Goal: Task Accomplishment & Management: Complete application form

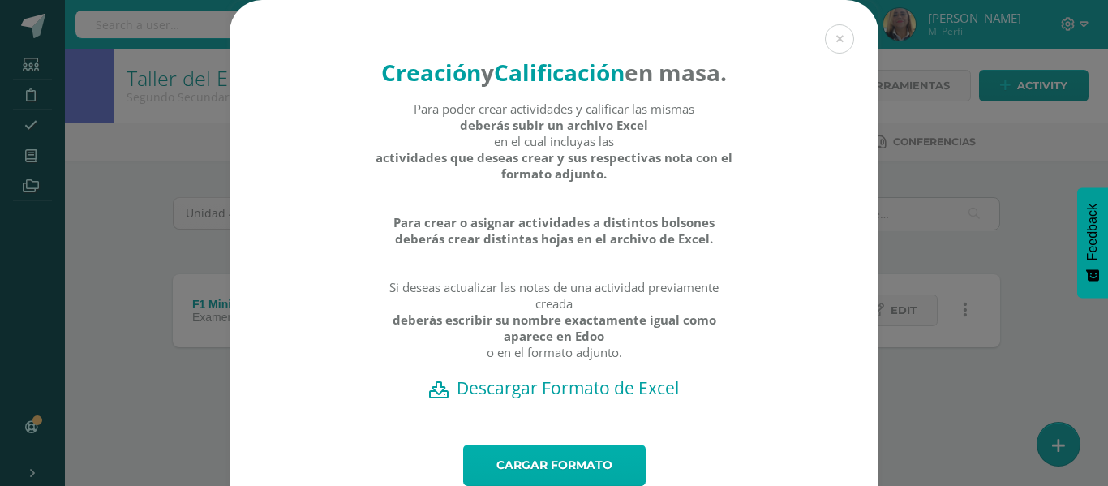
click at [586, 479] on link "Cargar formato" at bounding box center [554, 464] width 182 height 41
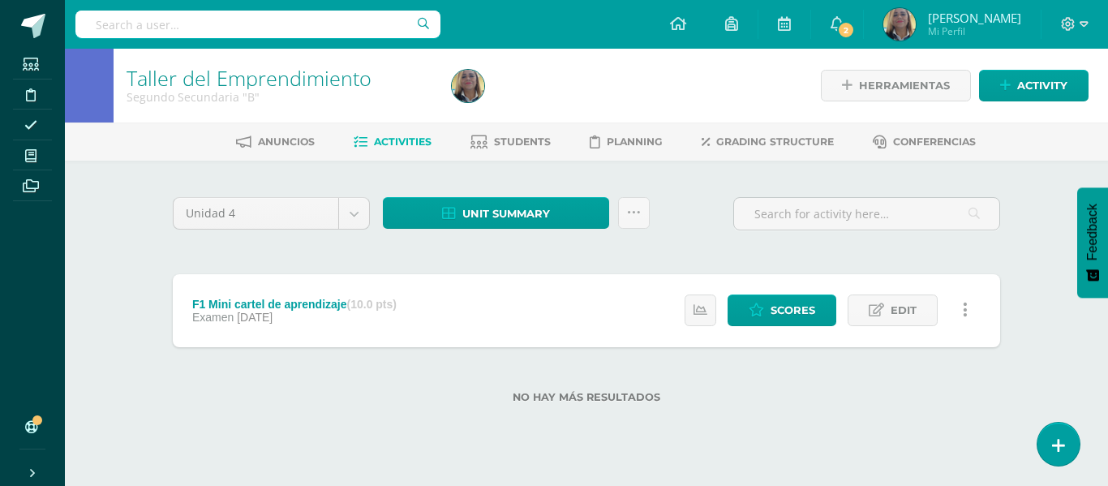
click at [400, 145] on span "Activities" at bounding box center [403, 141] width 58 height 12
click at [728, 137] on span "Grading structure" at bounding box center [775, 141] width 118 height 12
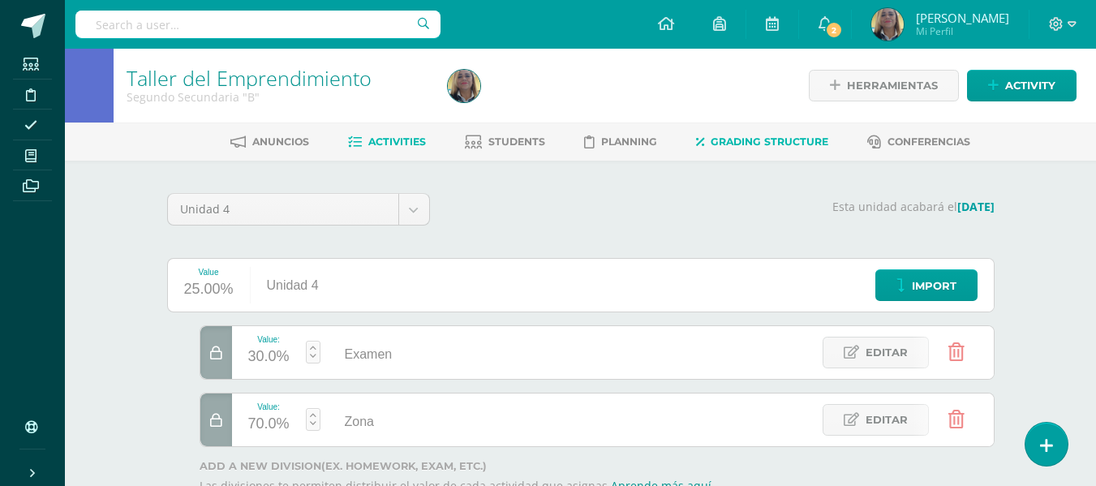
click at [397, 146] on span "Activities" at bounding box center [397, 141] width 58 height 12
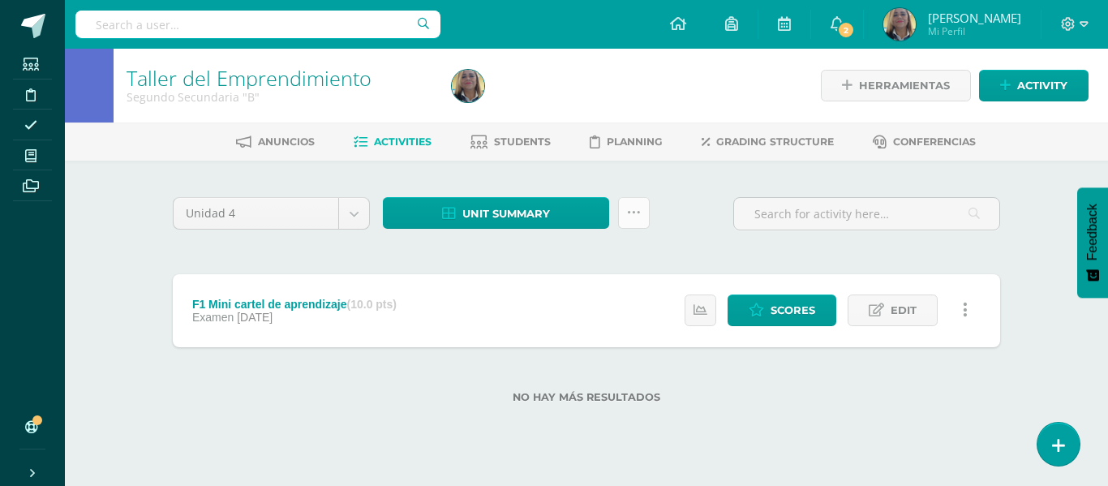
click at [637, 210] on icon at bounding box center [634, 213] width 14 height 14
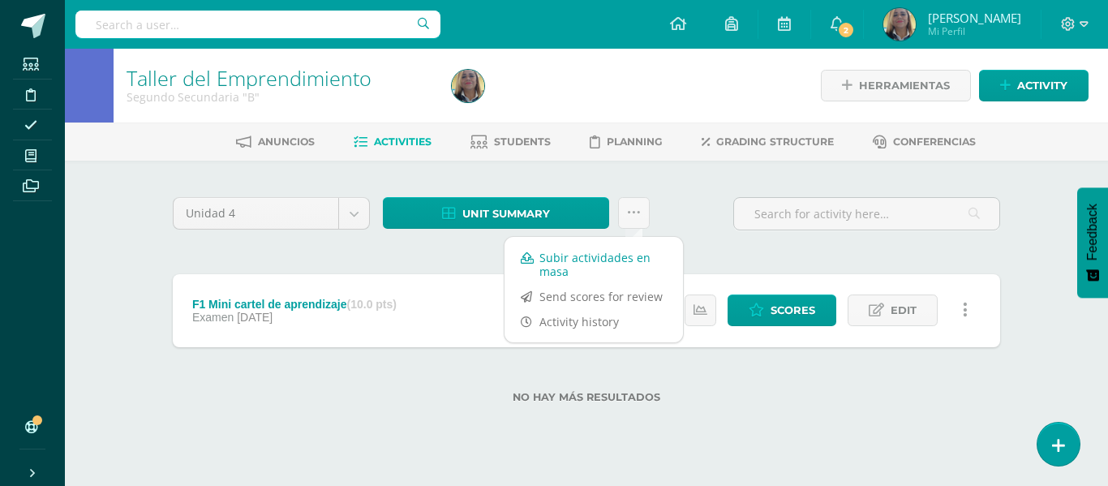
click at [561, 266] on link "Subir actividades en masa" at bounding box center [594, 264] width 178 height 39
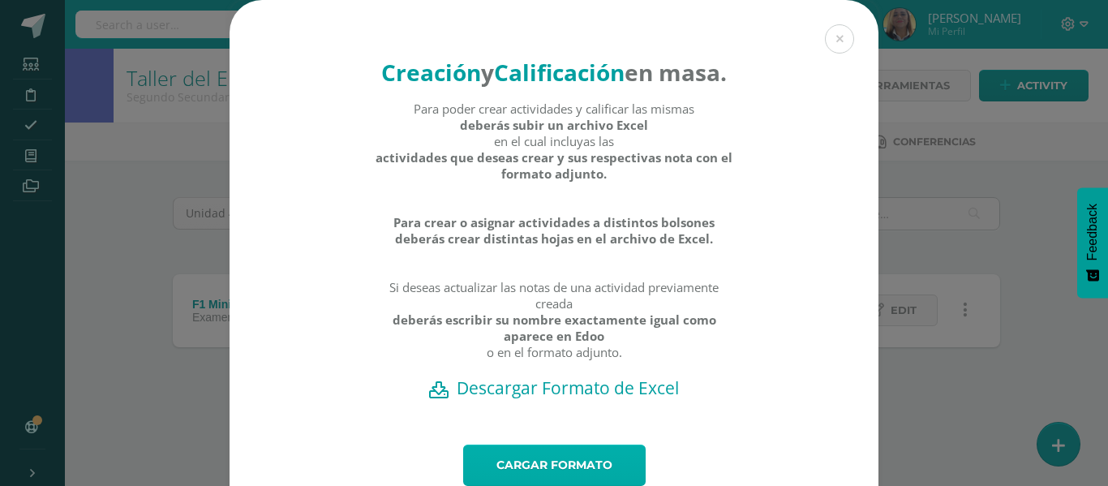
click at [568, 476] on link "Cargar formato" at bounding box center [554, 464] width 182 height 41
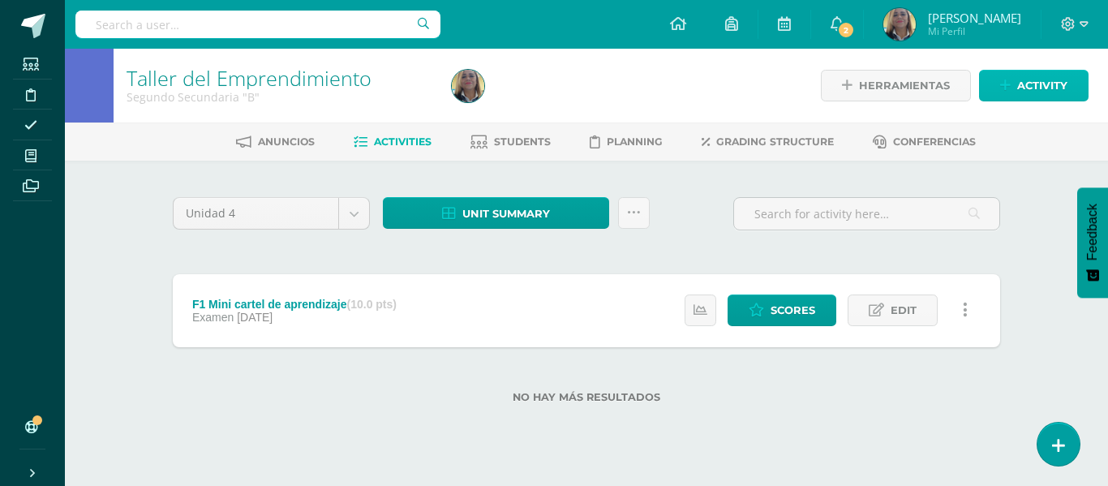
click at [1039, 87] on span "Activity" at bounding box center [1042, 86] width 50 height 30
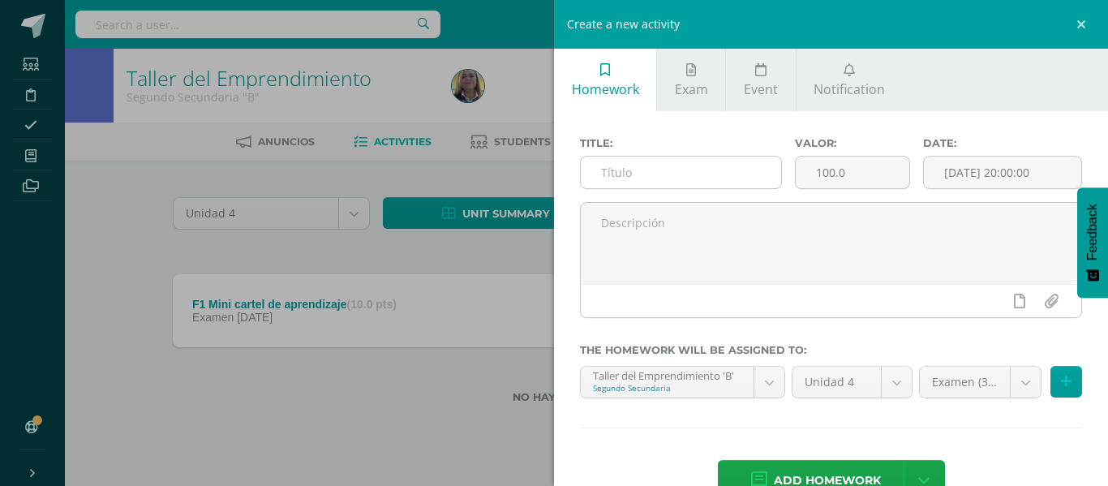
click at [708, 176] on input "text" at bounding box center [681, 173] width 200 height 32
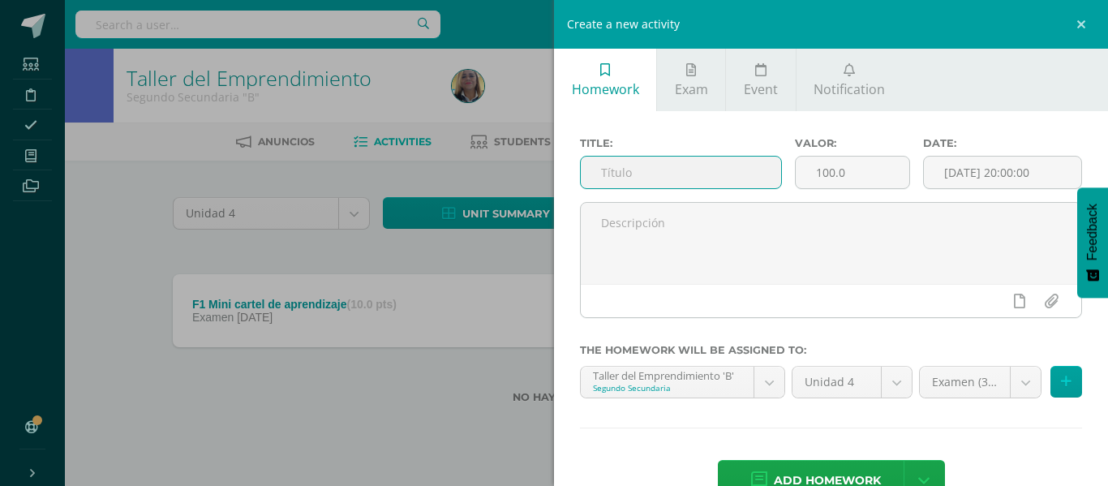
paste input "F2 Mapa conceptual"
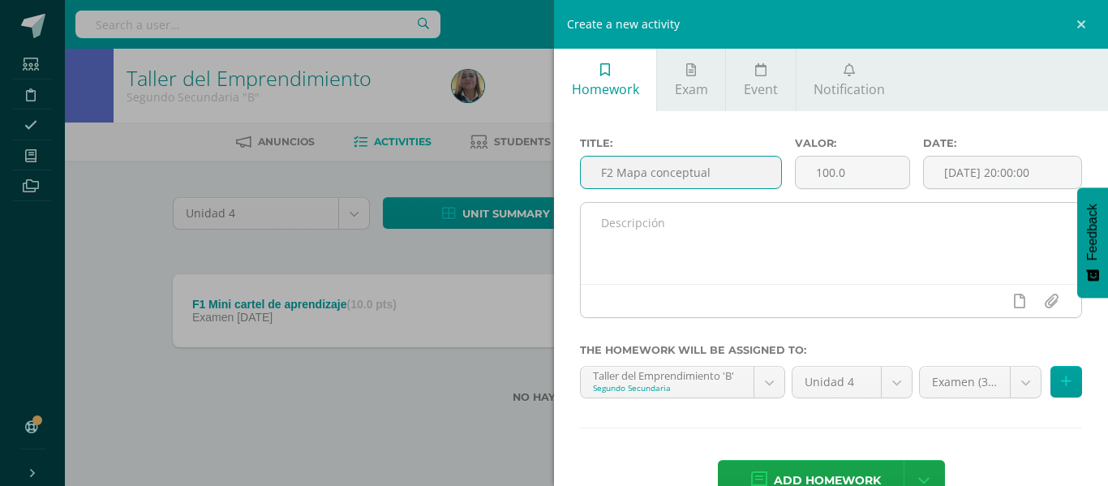
type input "F2 Mapa conceptual"
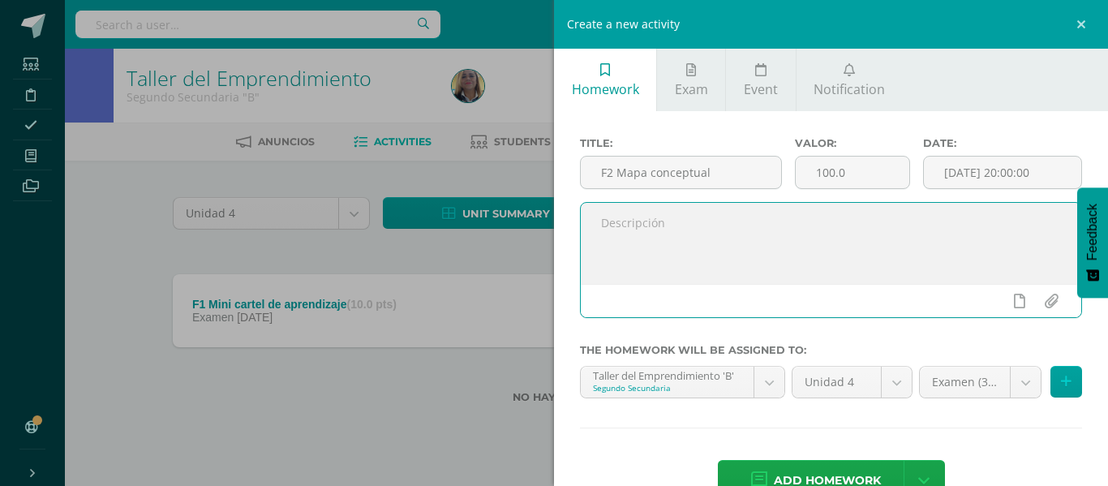
click at [657, 231] on textarea at bounding box center [831, 243] width 500 height 81
paste textarea "F2 Mapa conceptual"
type textarea "F2 Mapa conceptual"
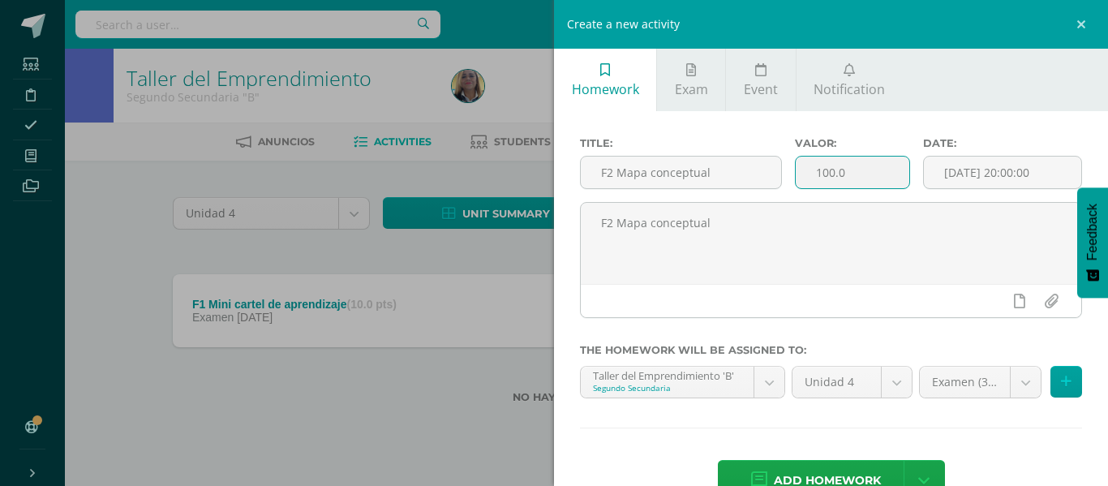
click at [870, 174] on input "100.0" at bounding box center [853, 173] width 114 height 32
type input "10"
click at [1011, 386] on body "[&#x27;La sumatoria de la actividad &quot;Fase 3&quot; con las otras creadas pr…" at bounding box center [554, 227] width 1108 height 455
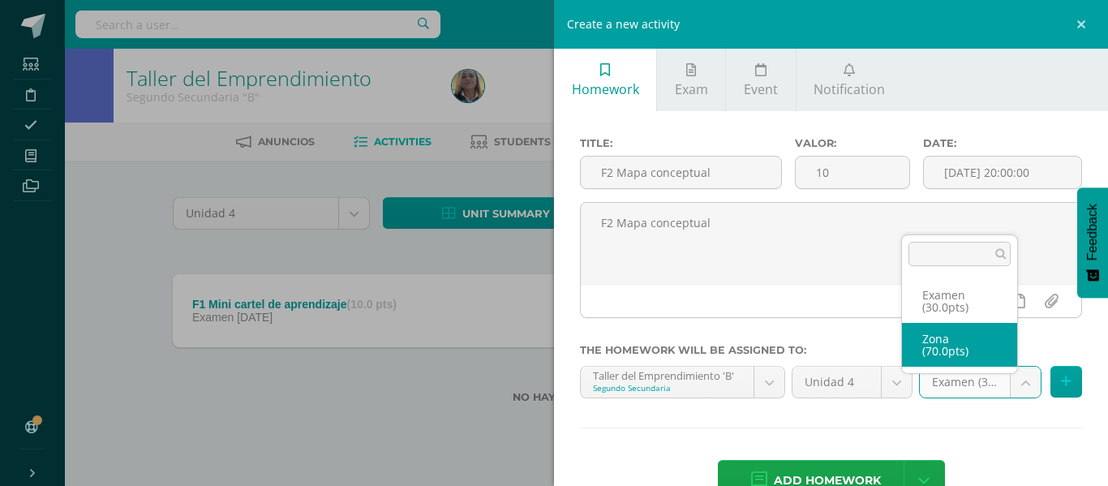
select select "47566"
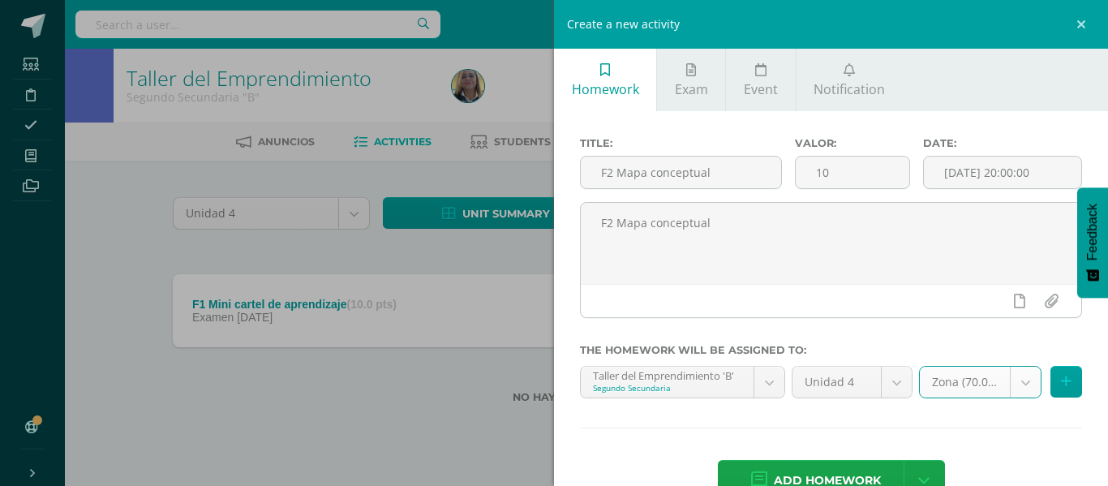
click at [408, 429] on div "Create a new activity Homework Exam Event Notification Title: F2 Mapa conceptua…" at bounding box center [554, 243] width 1108 height 486
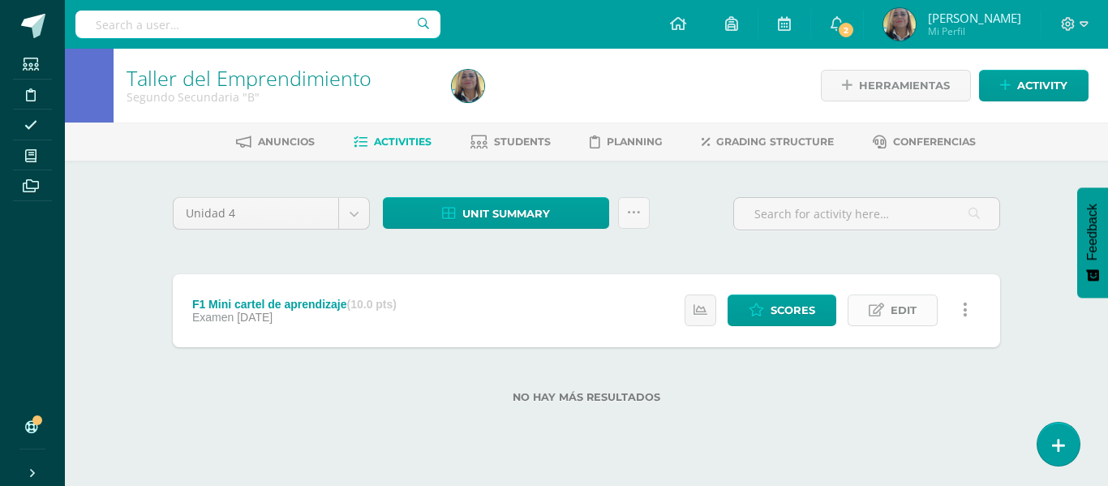
click at [892, 305] on span "Edit" at bounding box center [904, 310] width 26 height 30
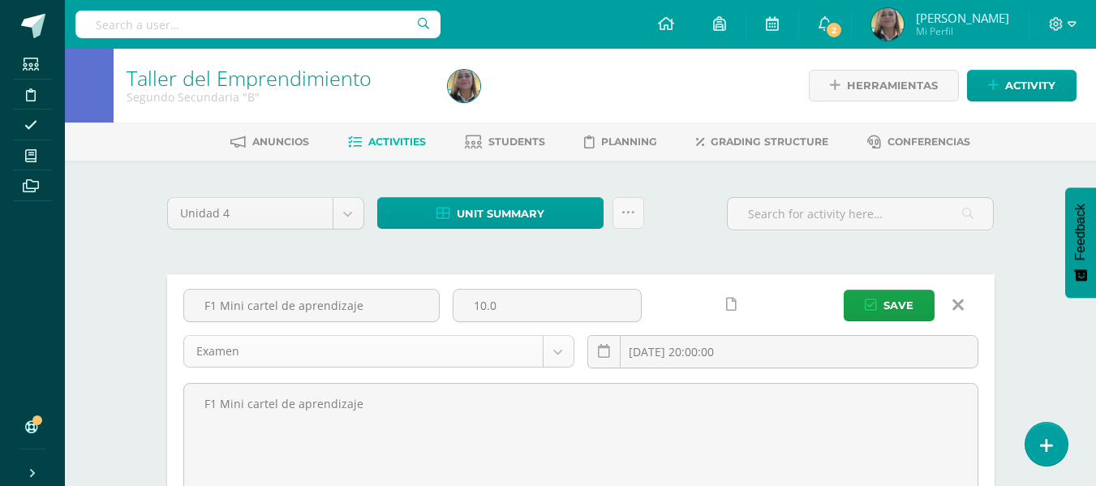
click at [553, 350] on body "[&#x27;La sumatoria de la actividad &quot;Fase 3&quot; con las otras creadas pr…" at bounding box center [548, 343] width 1096 height 687
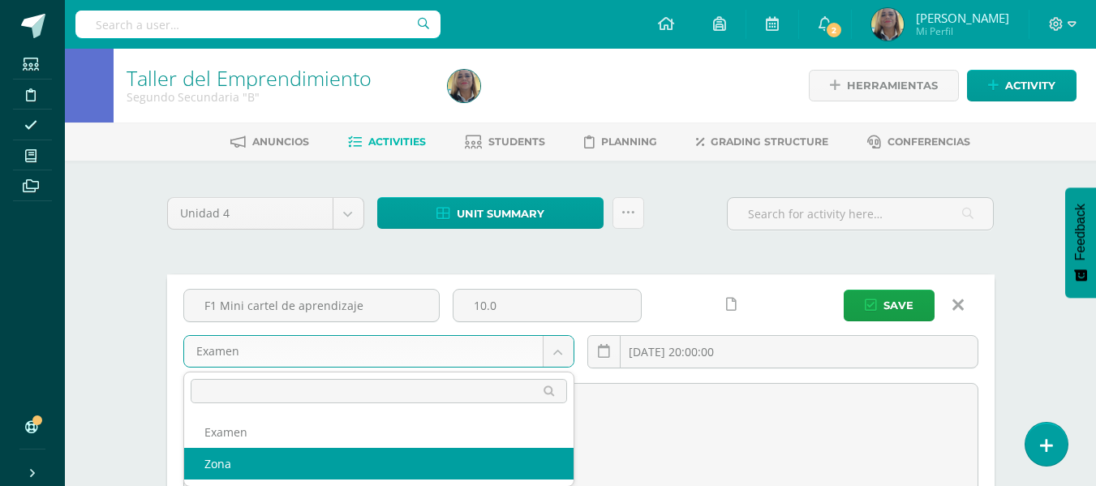
select select "47566"
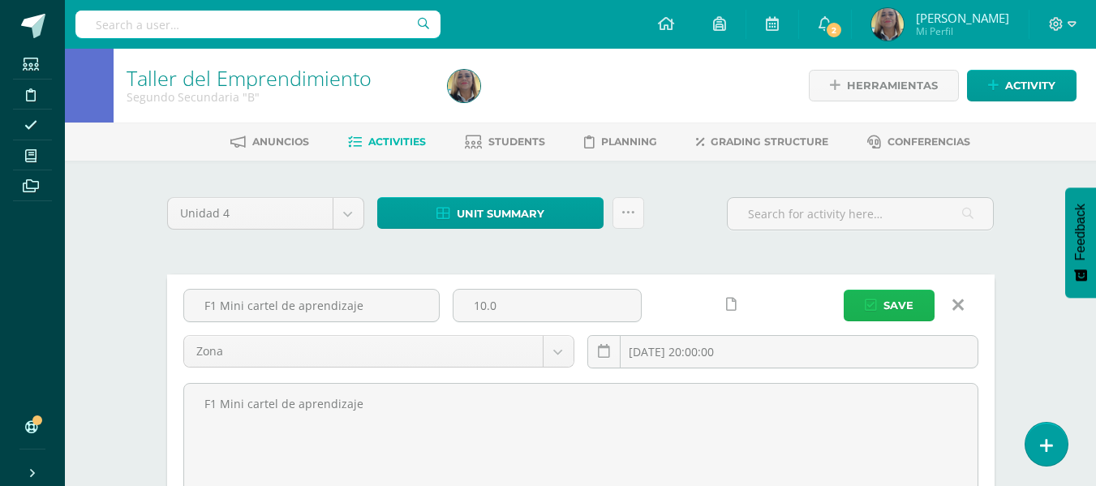
click at [894, 303] on span "Save" at bounding box center [898, 305] width 30 height 30
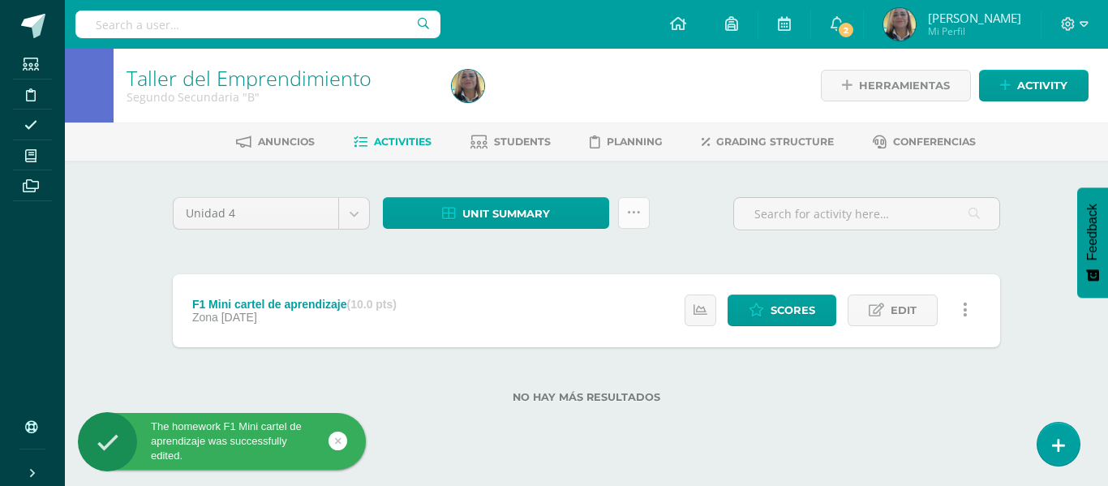
click at [633, 211] on icon at bounding box center [634, 213] width 14 height 14
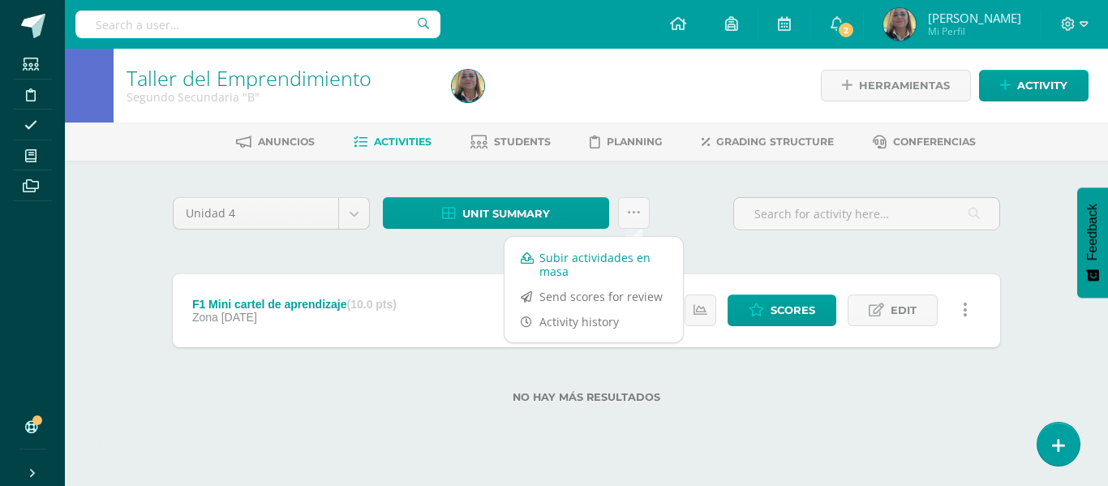
click at [560, 264] on link "Subir actividades en masa" at bounding box center [594, 264] width 178 height 39
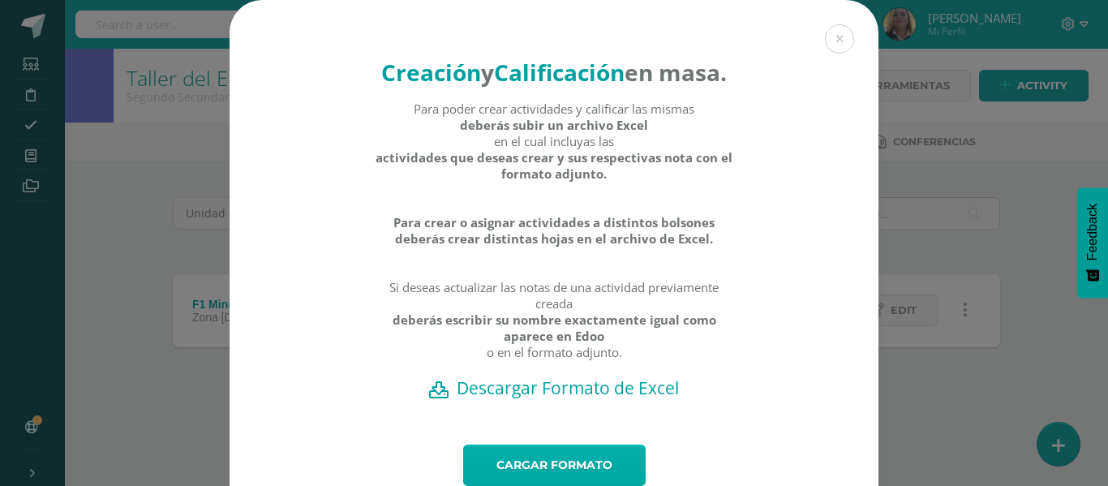
click at [595, 479] on link "Cargar formato" at bounding box center [554, 464] width 182 height 41
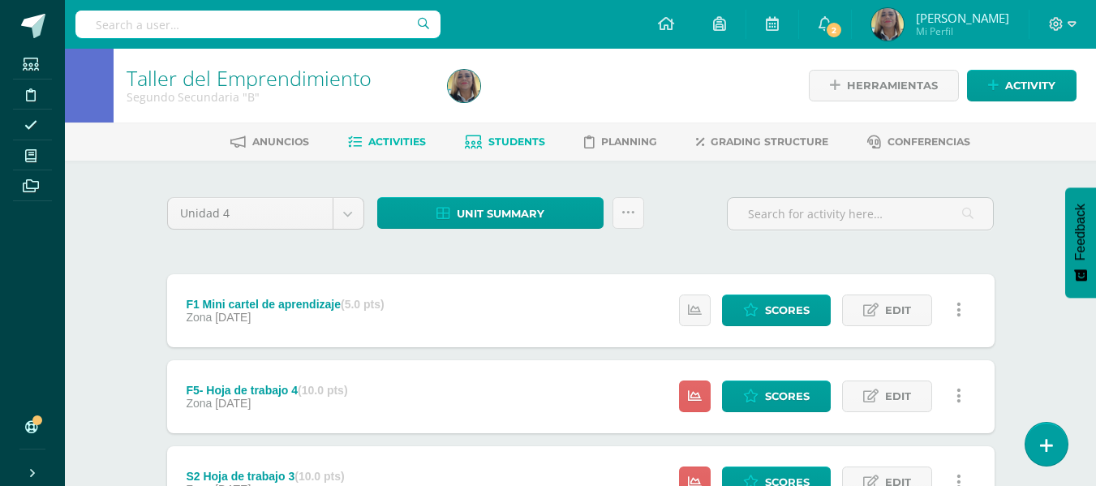
click at [514, 141] on span "Students" at bounding box center [516, 141] width 57 height 12
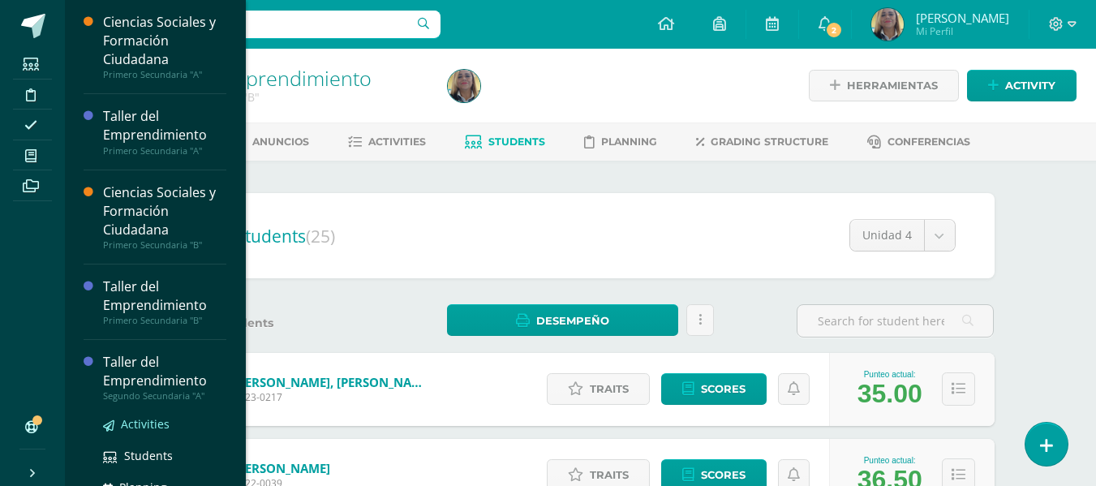
click at [141, 423] on span "Activities" at bounding box center [145, 423] width 49 height 15
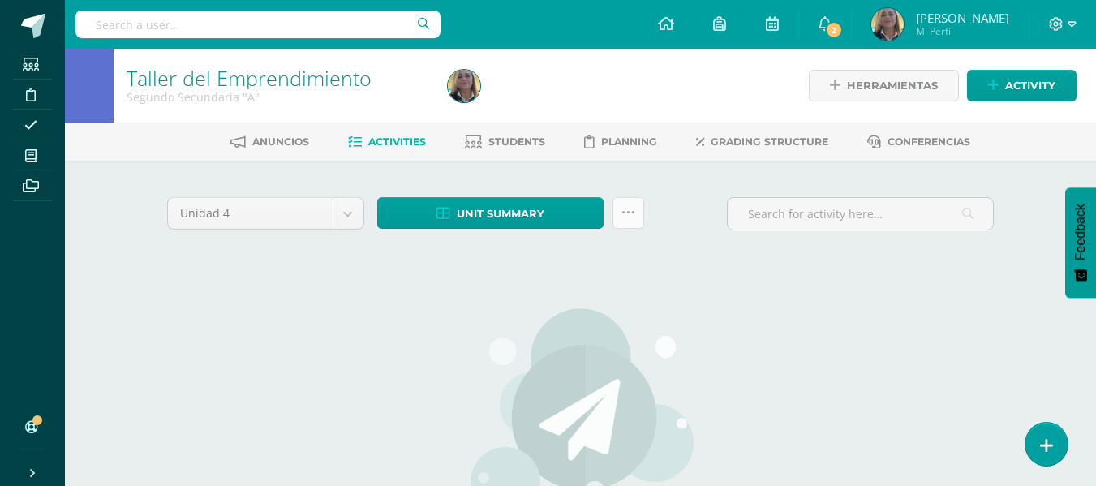
click at [633, 212] on icon at bounding box center [628, 213] width 14 height 14
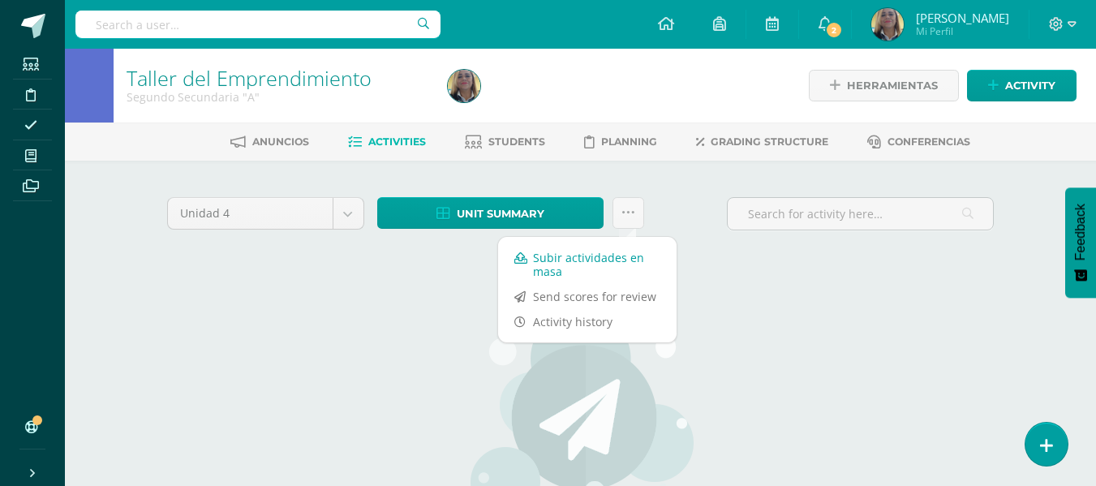
click at [555, 258] on link "Subir actividades en masa" at bounding box center [587, 264] width 178 height 39
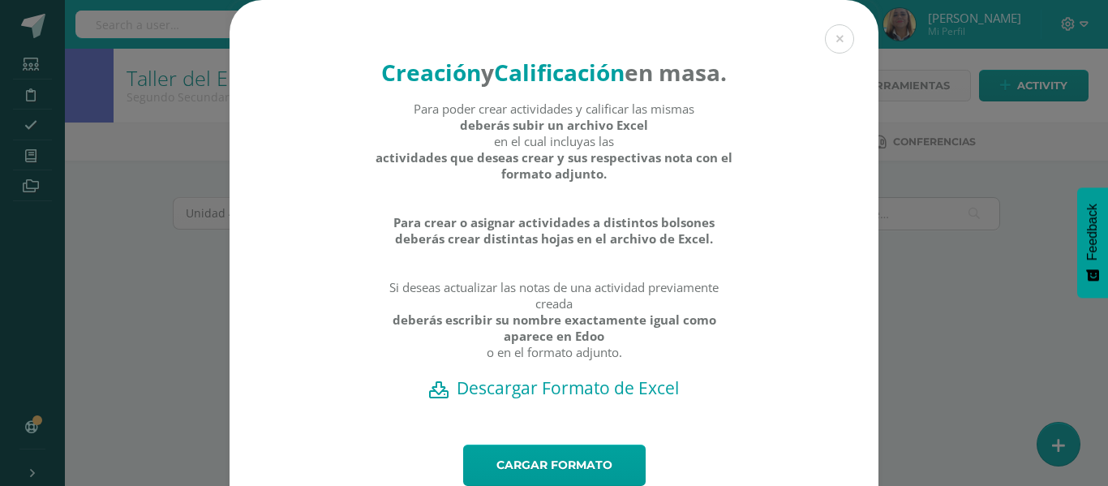
click at [609, 399] on h2 "Descargar Formato de Excel" at bounding box center [554, 387] width 592 height 23
click at [143, 315] on div "Creación y Calificación en masa. Para poder crear actividades y calificar las m…" at bounding box center [553, 273] width 1095 height 547
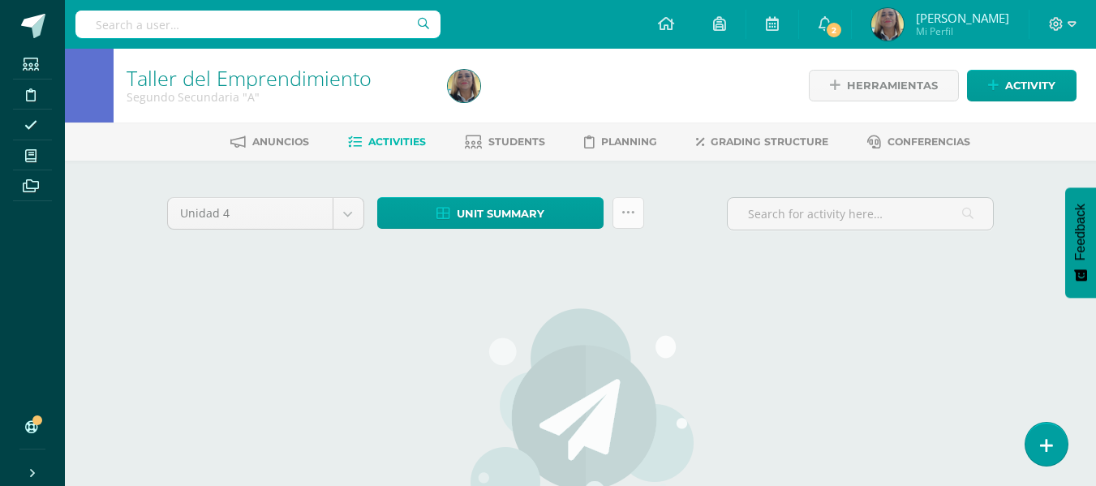
click at [628, 210] on icon at bounding box center [628, 213] width 14 height 14
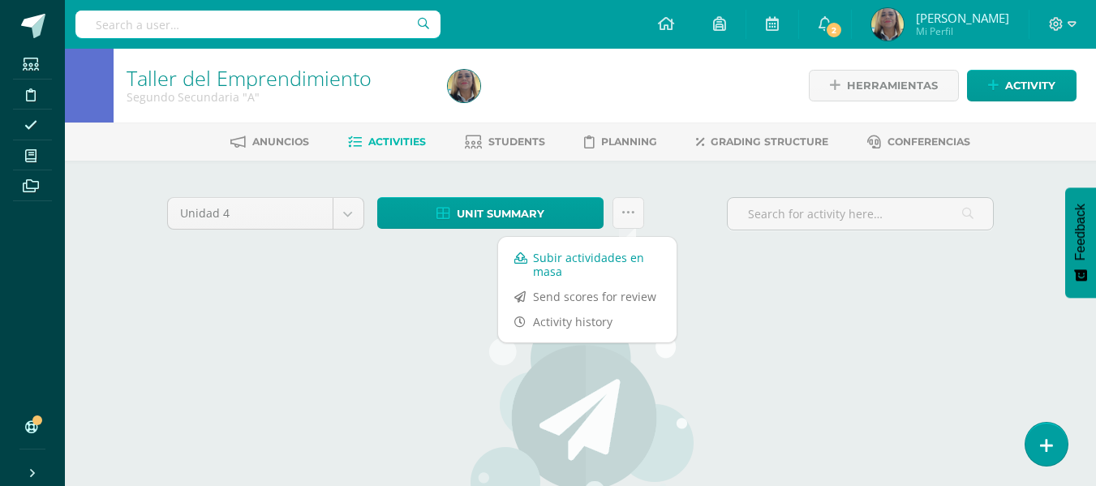
click at [576, 265] on link "Subir actividades en masa" at bounding box center [587, 264] width 178 height 39
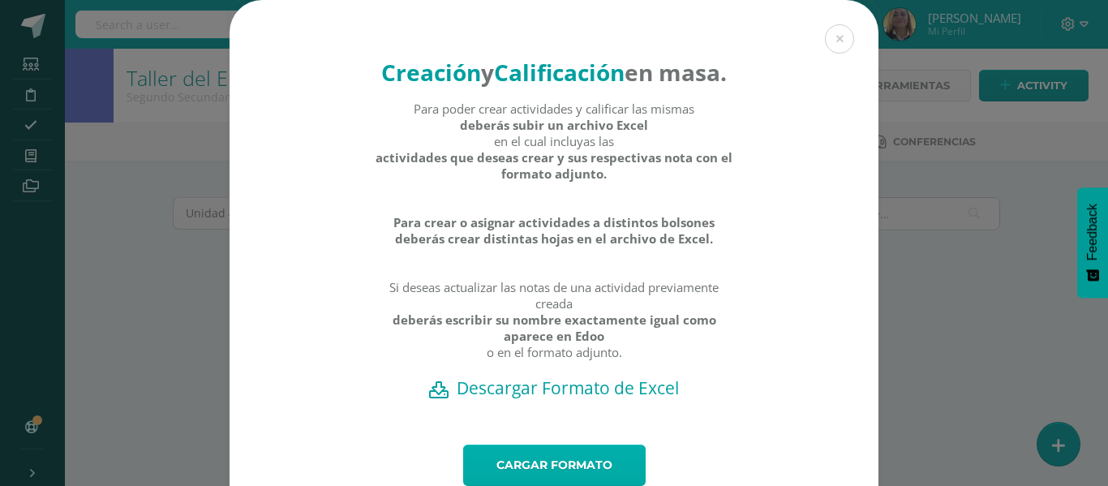
click at [531, 479] on link "Cargar formato" at bounding box center [554, 464] width 182 height 41
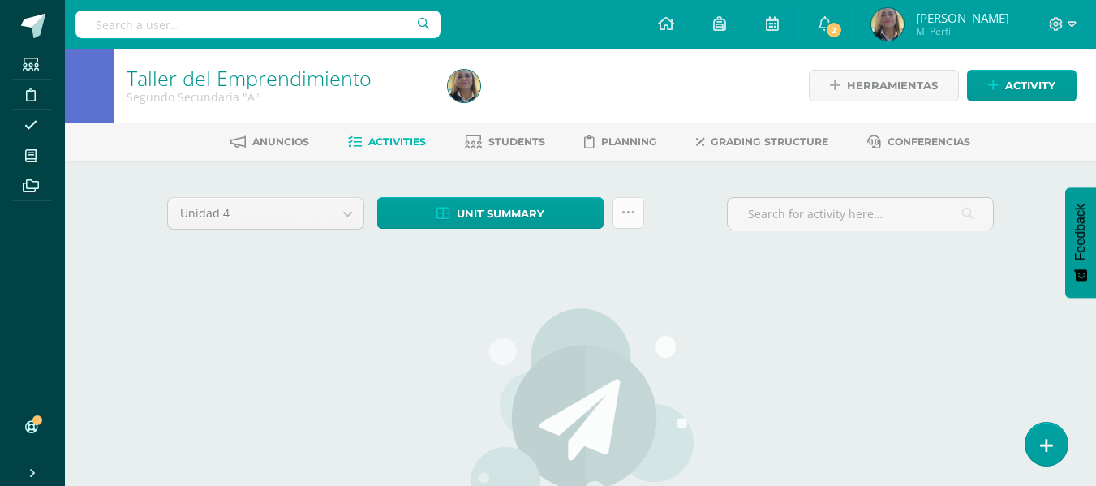
click at [625, 214] on icon at bounding box center [628, 213] width 14 height 14
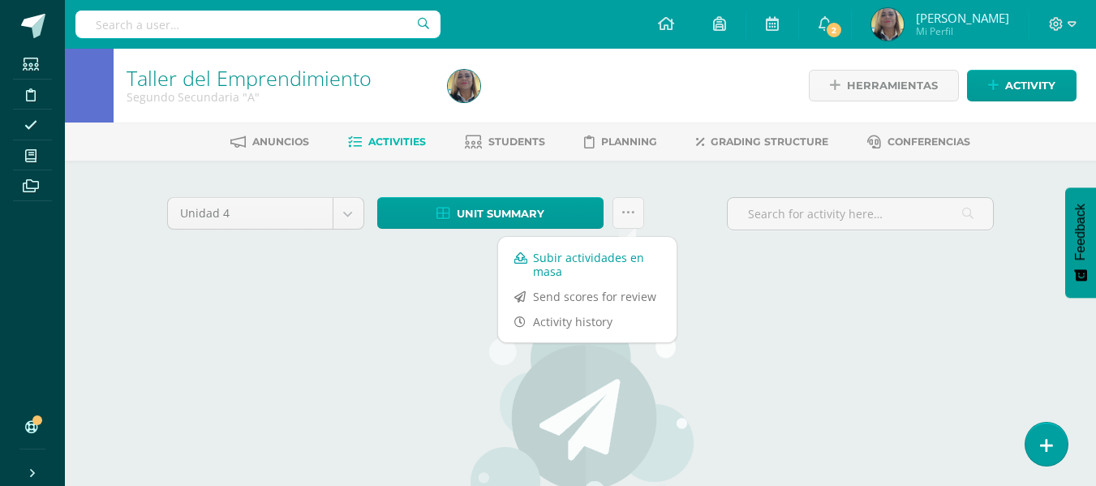
click at [543, 268] on link "Subir actividades en masa" at bounding box center [587, 264] width 178 height 39
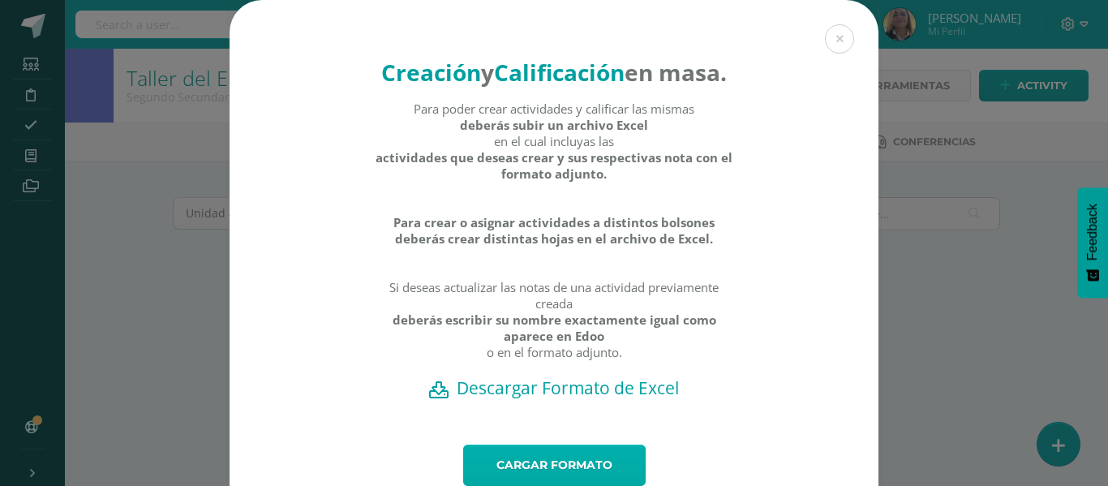
click at [556, 477] on link "Cargar formato" at bounding box center [554, 464] width 182 height 41
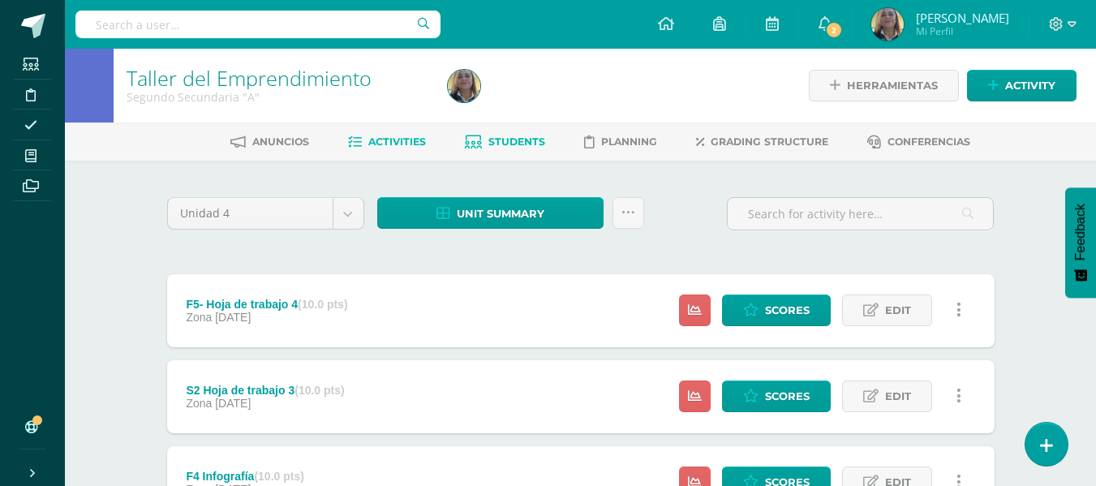
click at [501, 138] on span "Students" at bounding box center [516, 141] width 57 height 12
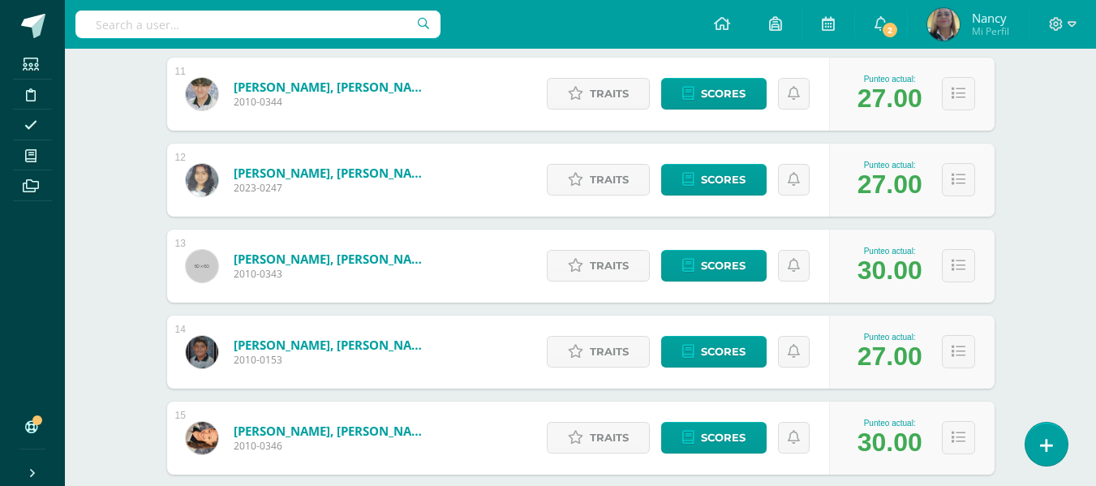
scroll to position [1170, 0]
